Goal: Check status: Check status

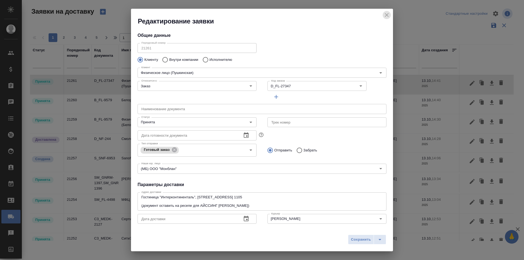
click at [387, 14] on icon "close" at bounding box center [386, 15] width 7 height 7
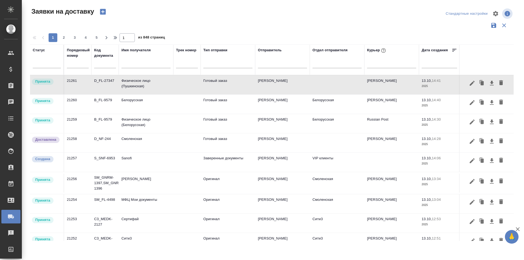
click at [75, 68] on input "text" at bounding box center [78, 64] width 22 height 8
paste input "21124"
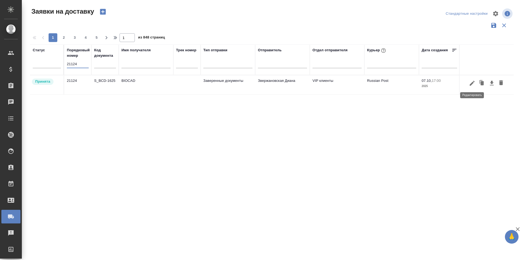
type input "21124"
click at [471, 85] on icon "button" at bounding box center [472, 83] width 5 height 5
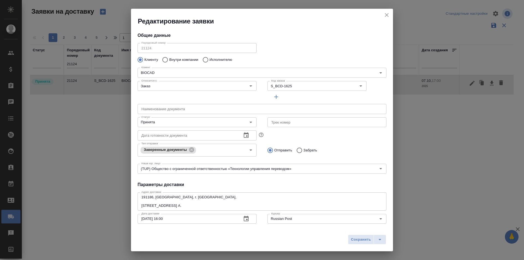
type input "[PERSON_NAME]"
type input "[PHONE_NUMBER]"
type input "Звержановская Диана"
click at [243, 96] on div "Относится к: Заказ Относится к:" at bounding box center [197, 90] width 130 height 34
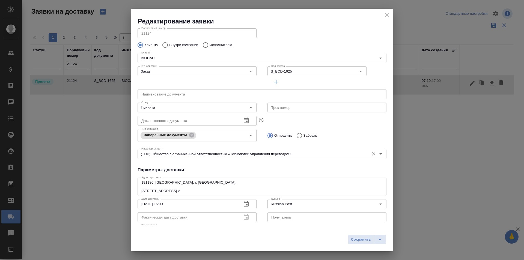
scroll to position [27, 0]
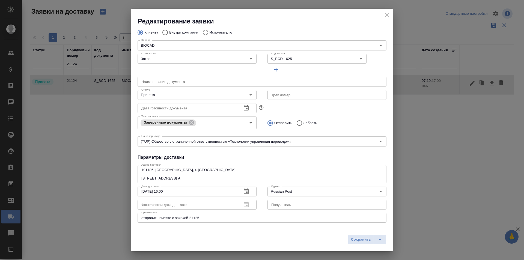
click at [381, 16] on div "Редактирование заявки" at bounding box center [262, 17] width 262 height 17
click at [384, 15] on icon "close" at bounding box center [386, 15] width 7 height 7
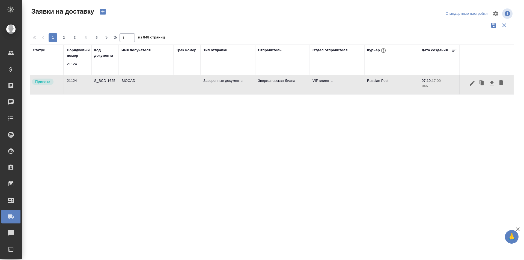
click at [76, 65] on input "21124" at bounding box center [78, 64] width 22 height 8
paste input "240"
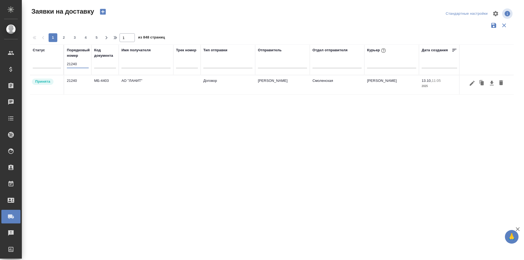
type input "21240"
click at [474, 85] on icon "button" at bounding box center [472, 83] width 7 height 7
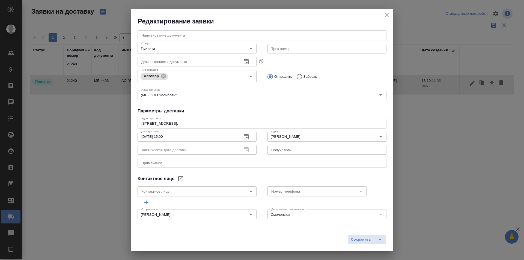
scroll to position [74, 0]
click at [387, 13] on icon "close" at bounding box center [386, 15] width 7 height 7
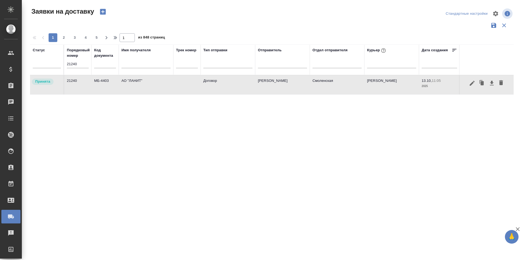
click at [469, 85] on icon "button" at bounding box center [472, 83] width 7 height 7
